Goal: Task Accomplishment & Management: Use online tool/utility

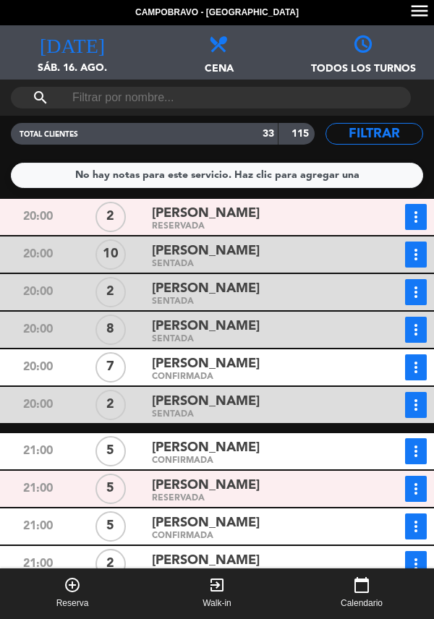
click at [4, 284] on div "20:00" at bounding box center [37, 292] width 73 height 26
click at [421, 376] on icon "more_vert" at bounding box center [415, 367] width 17 height 17
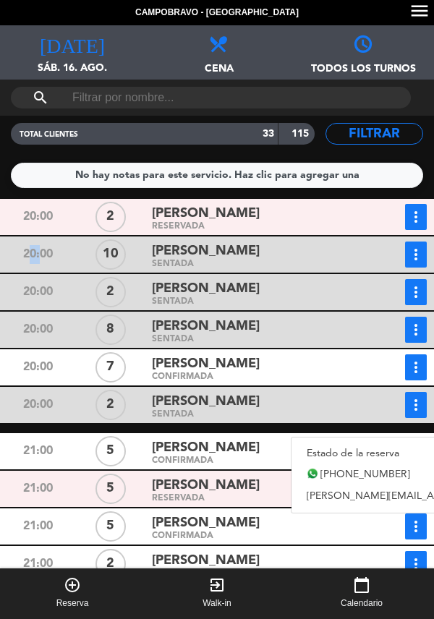
click at [415, 370] on icon "more_vert" at bounding box center [415, 367] width 17 height 17
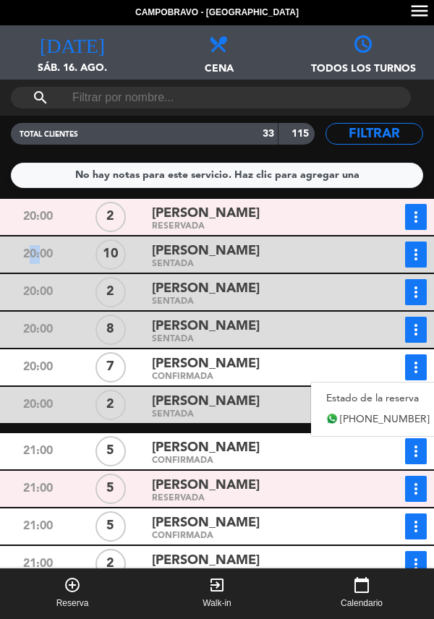
click at [375, 398] on link "Estado de la reserva" at bounding box center [378, 399] width 134 height 22
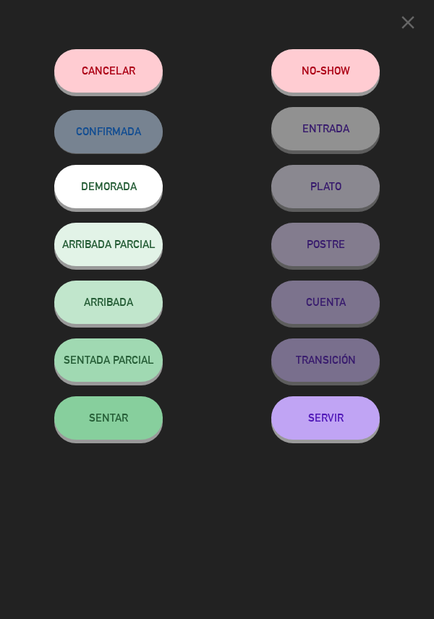
click at [101, 440] on button "SENTAR" at bounding box center [108, 417] width 109 height 43
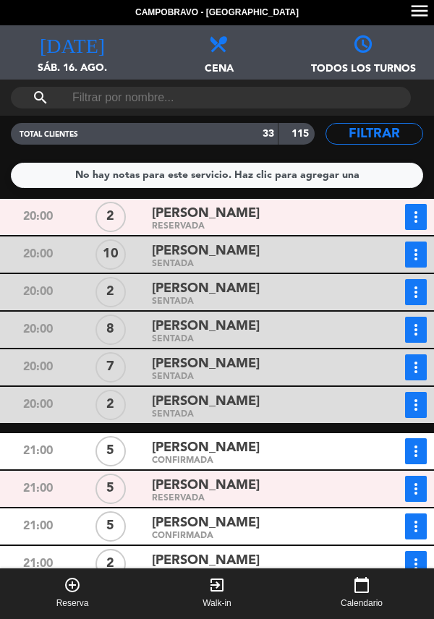
click at [269, 461] on div "CONFIRMADA" at bounding box center [256, 461] width 208 height 7
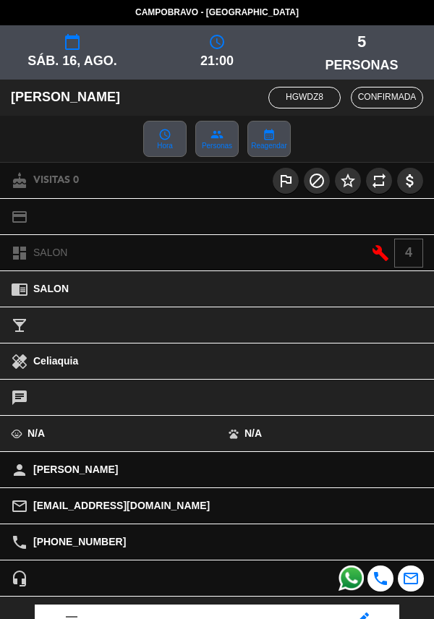
scroll to position [190, 0]
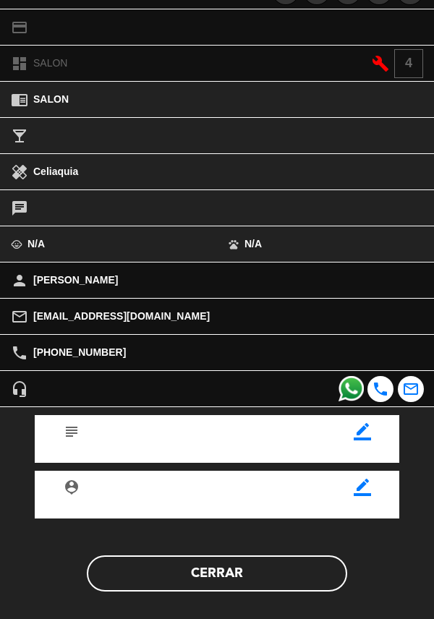
click at [236, 578] on button "Cerrar" at bounding box center [217, 574] width 260 height 36
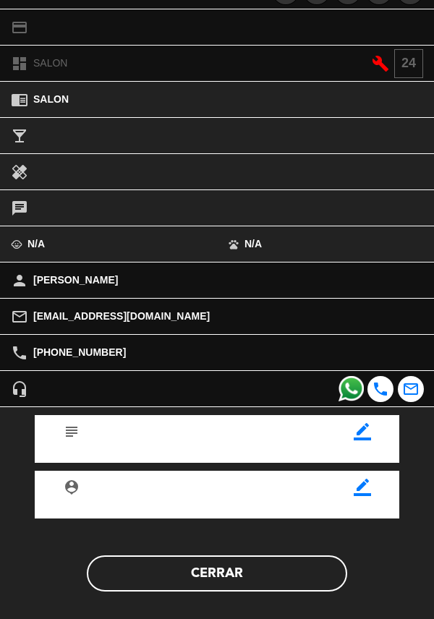
click at [219, 587] on button "Cerrar" at bounding box center [217, 574] width 260 height 36
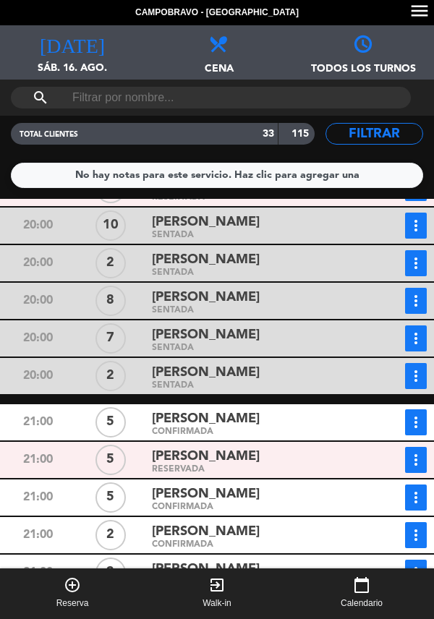
scroll to position [33, 0]
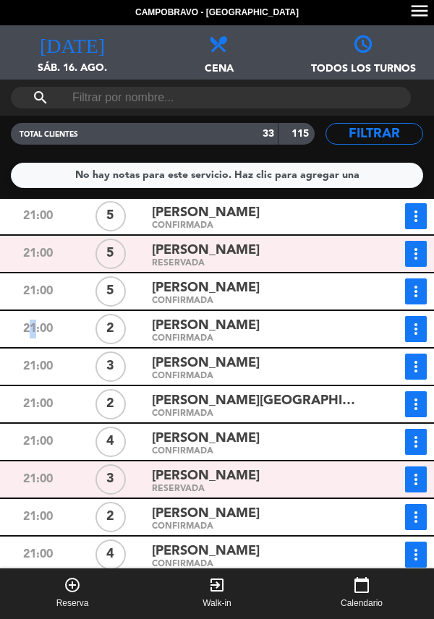
scroll to position [109, 0]
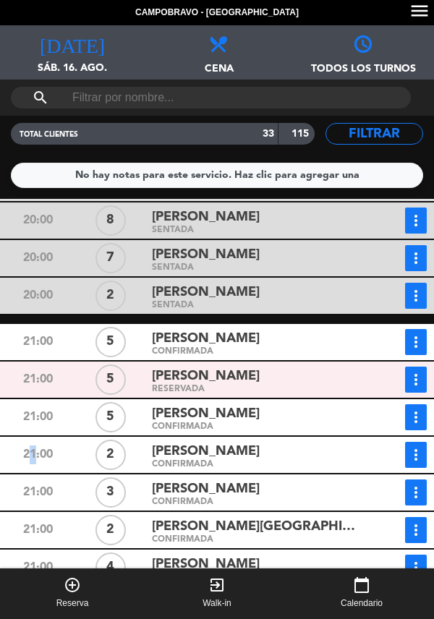
click at [341, 329] on div "[PERSON_NAME]" at bounding box center [256, 339] width 208 height 20
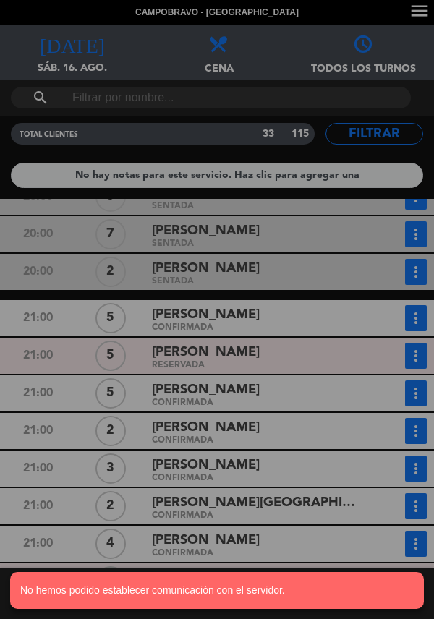
scroll to position [135, 0]
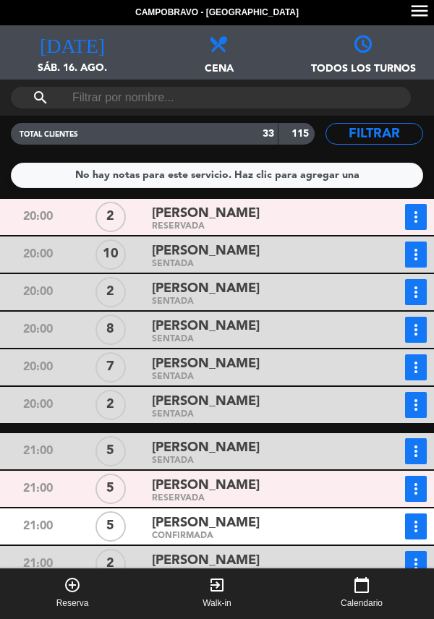
scroll to position [141, 0]
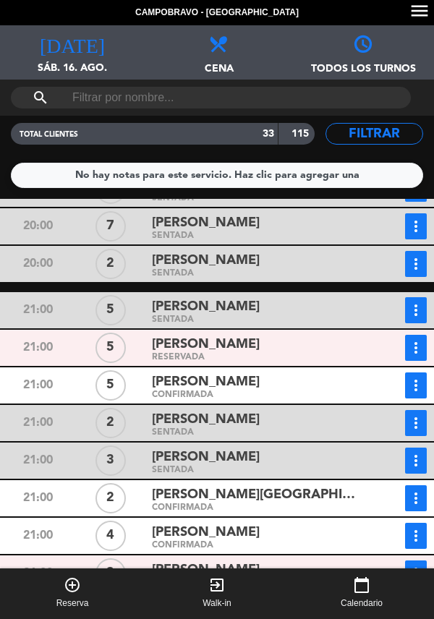
click at [416, 395] on button "more_vert" at bounding box center [416, 386] width 22 height 26
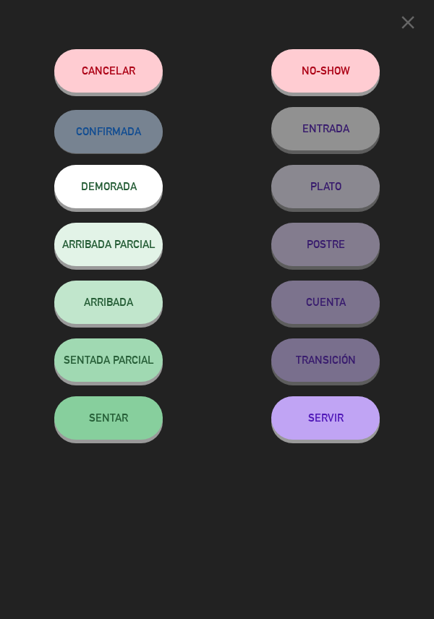
click at [110, 412] on button "SENTAR" at bounding box center [108, 417] width 109 height 43
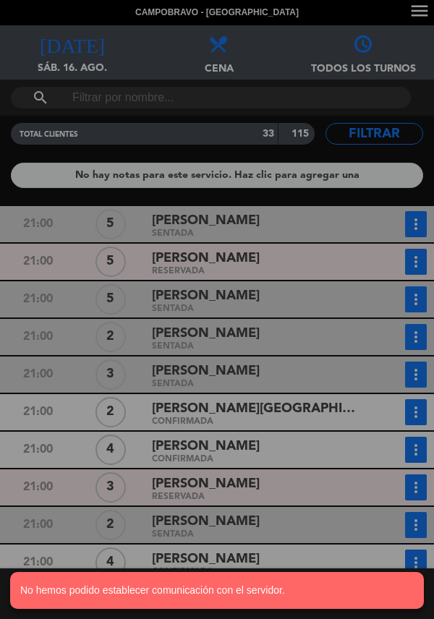
scroll to position [224, 0]
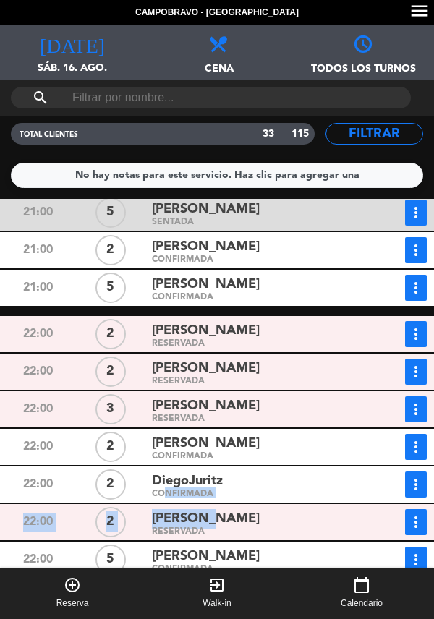
scroll to position [1, 0]
